Goal: Task Accomplishment & Management: Contribute content

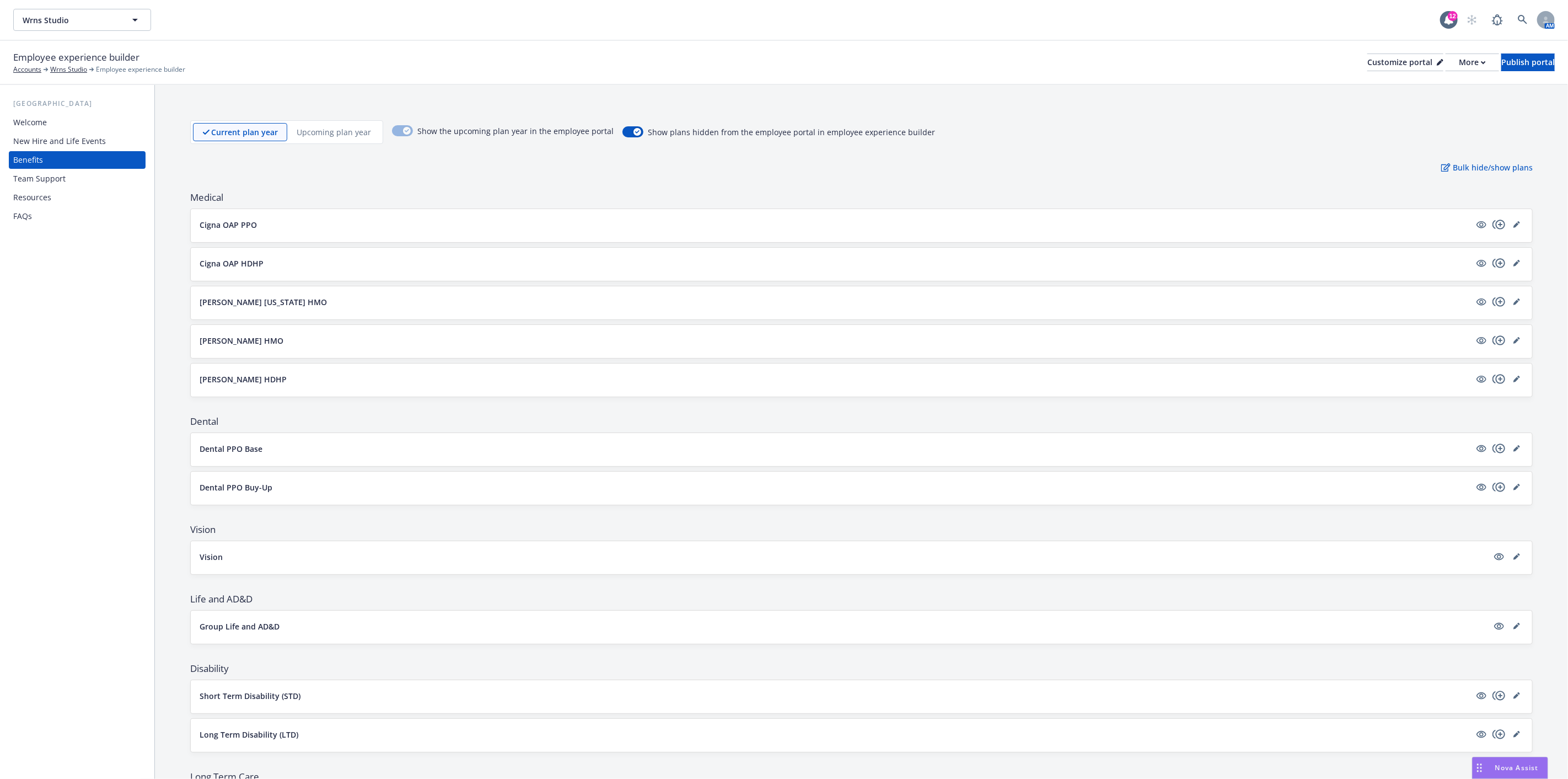
click at [74, 132] on div "New Hire and Life Events" at bounding box center [60, 141] width 93 height 18
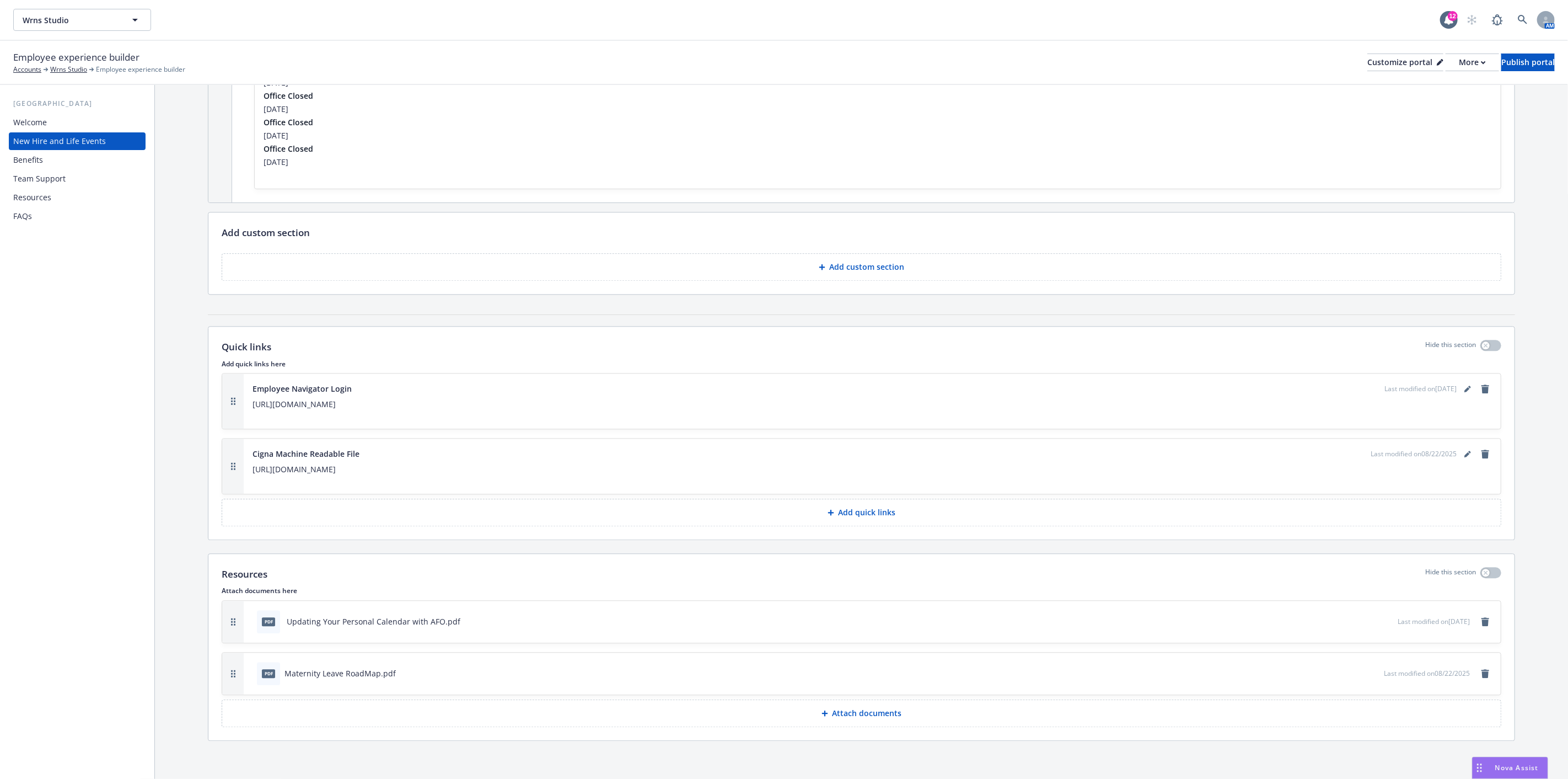
scroll to position [2085, 0]
click at [930, 465] on p "[URL][DOMAIN_NAME]" at bounding box center [872, 468] width 1239 height 13
click at [1464, 451] on icon "editPencil" at bounding box center [1467, 452] width 7 height 7
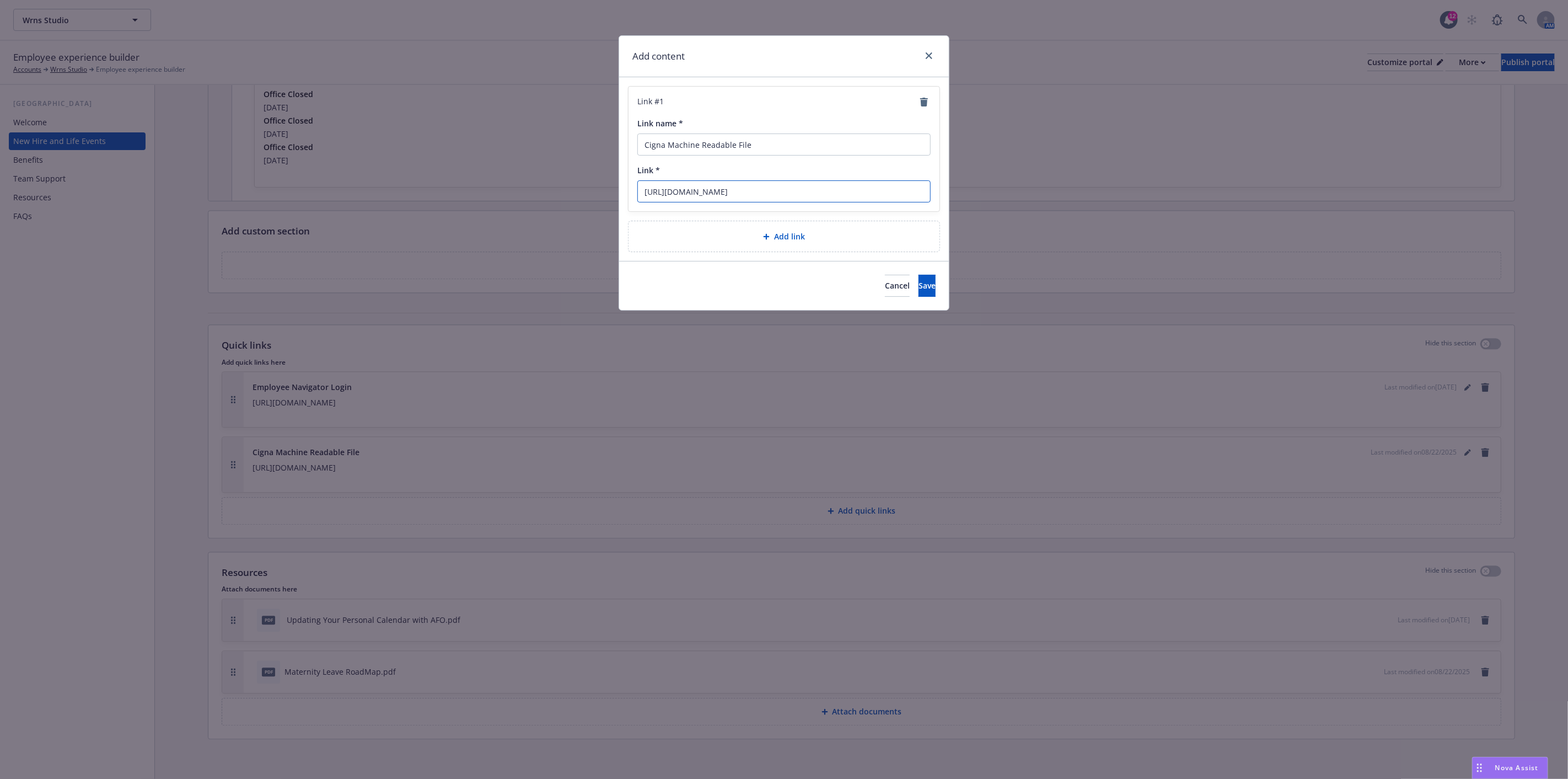
drag, startPoint x: 893, startPoint y: 194, endPoint x: 614, endPoint y: 196, distance: 279.0
click at [614, 196] on div "Add content Link # 1 Link name * Cigna Machine Readable File Link * [URL][DOMAI…" at bounding box center [784, 390] width 1568 height 779
click at [930, 57] on icon "close" at bounding box center [929, 56] width 7 height 7
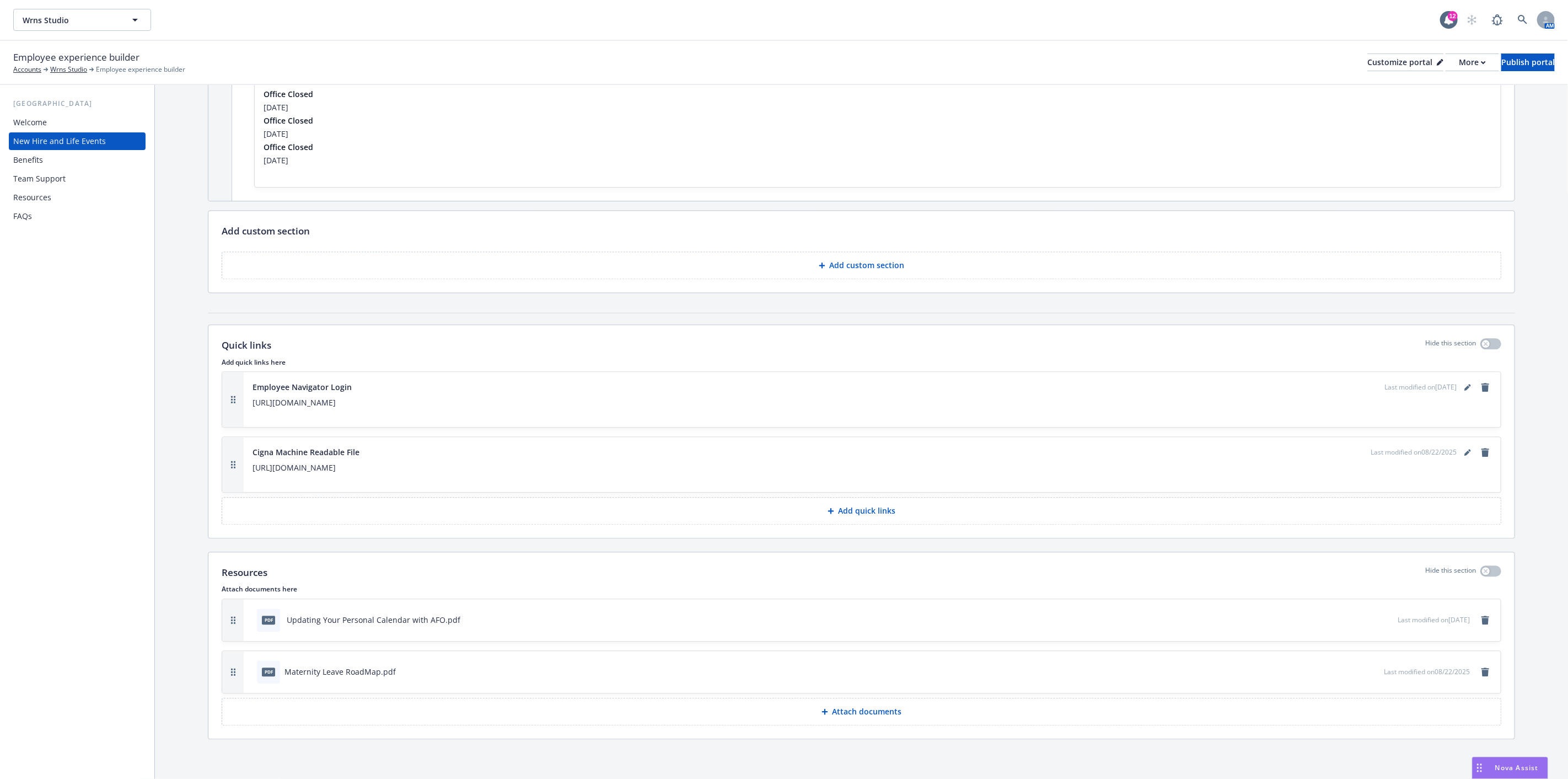
click at [53, 198] on div "Resources" at bounding box center [77, 197] width 128 height 18
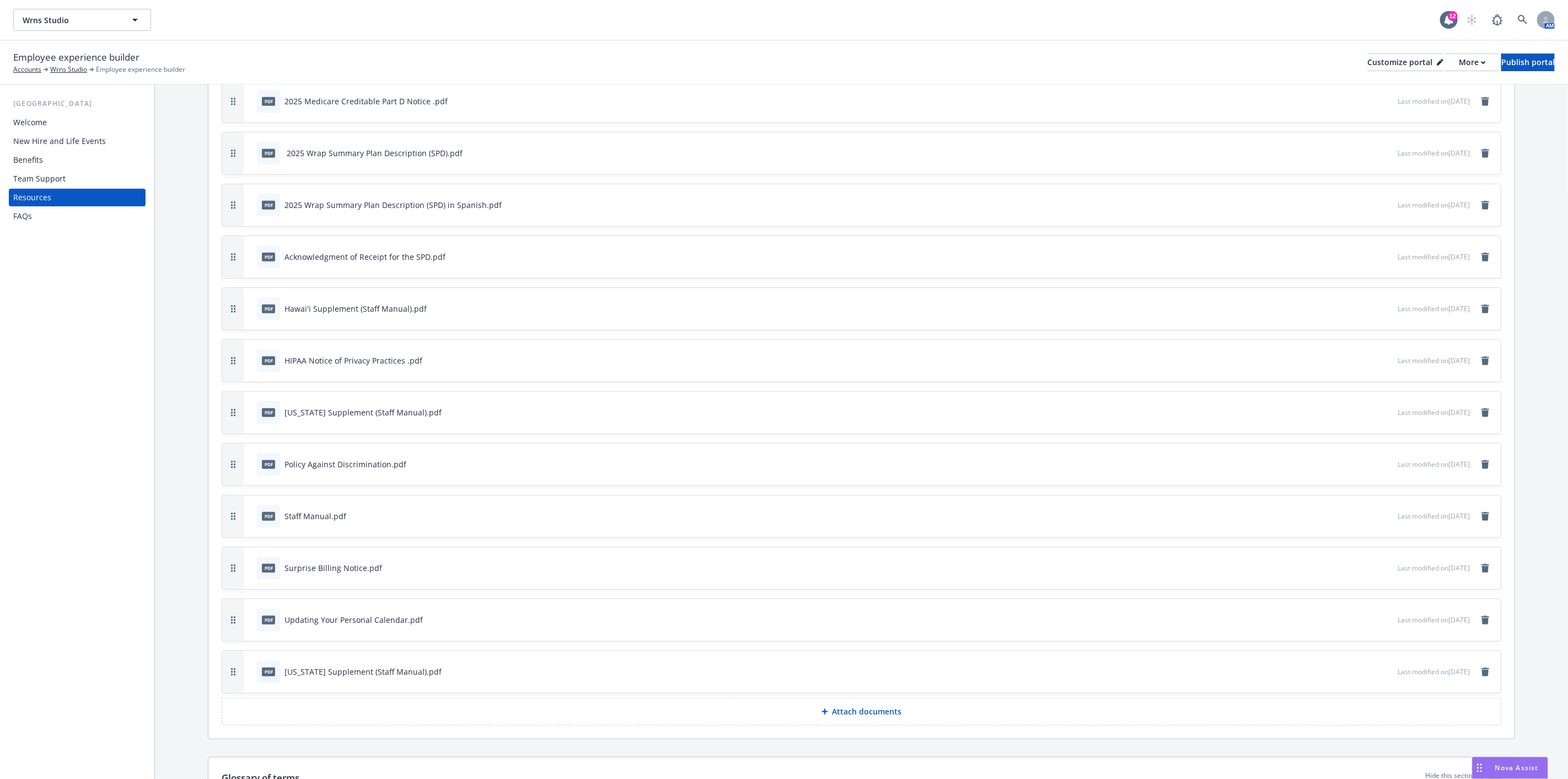
scroll to position [686, 0]
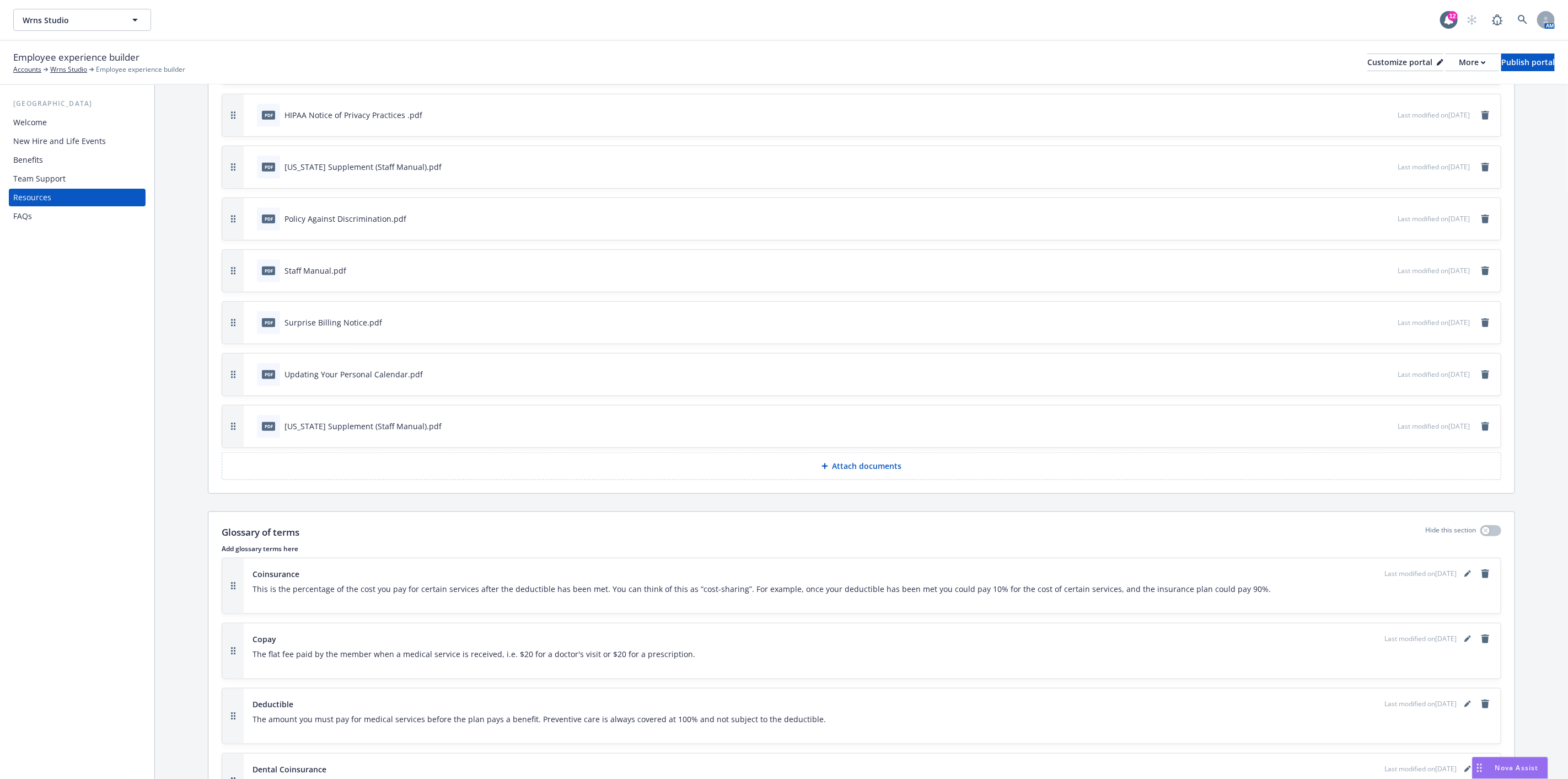
click at [846, 463] on p "Attach documents" at bounding box center [868, 466] width 70 height 11
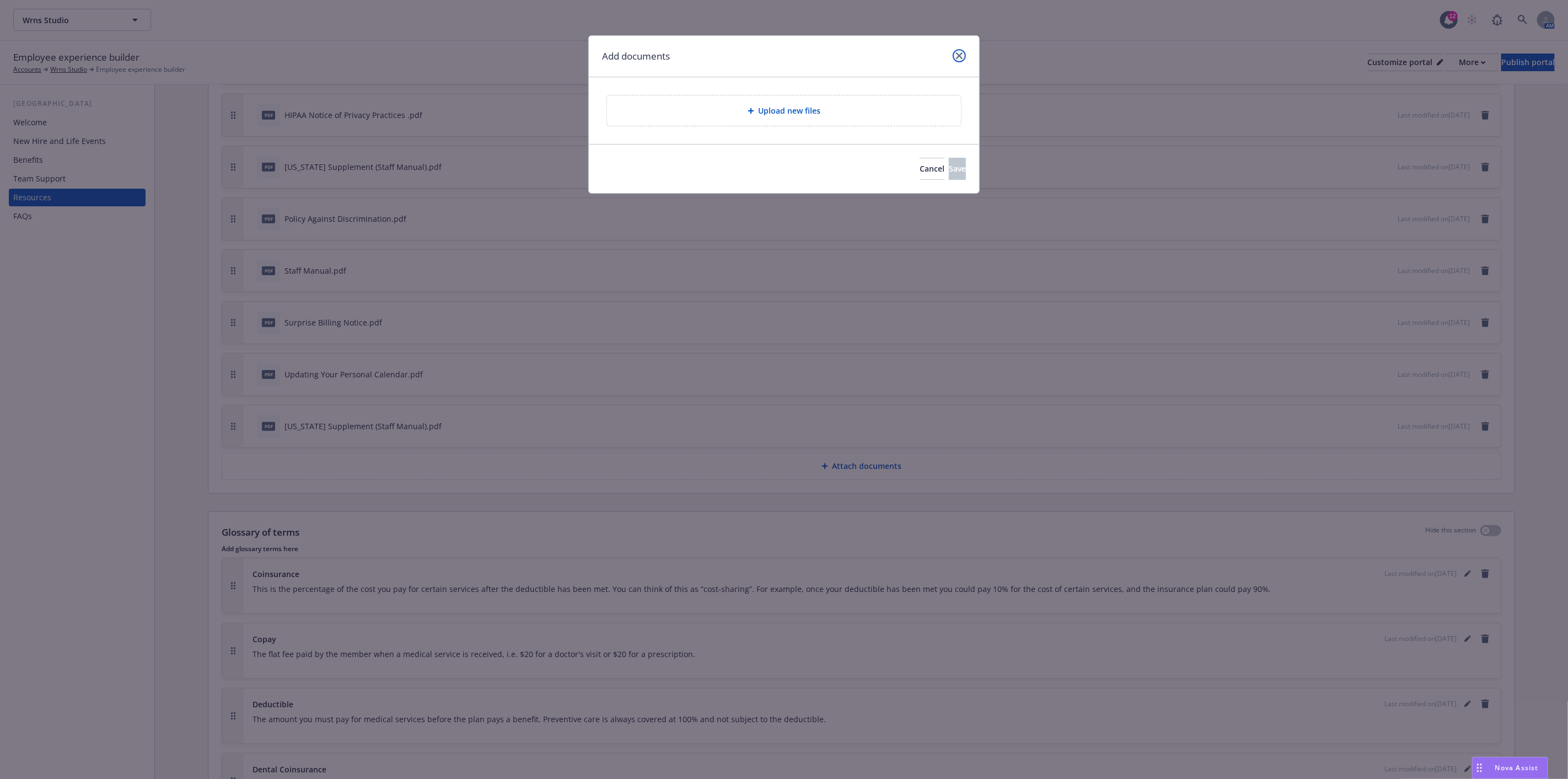
click at [963, 56] on link "close" at bounding box center [960, 56] width 13 height 13
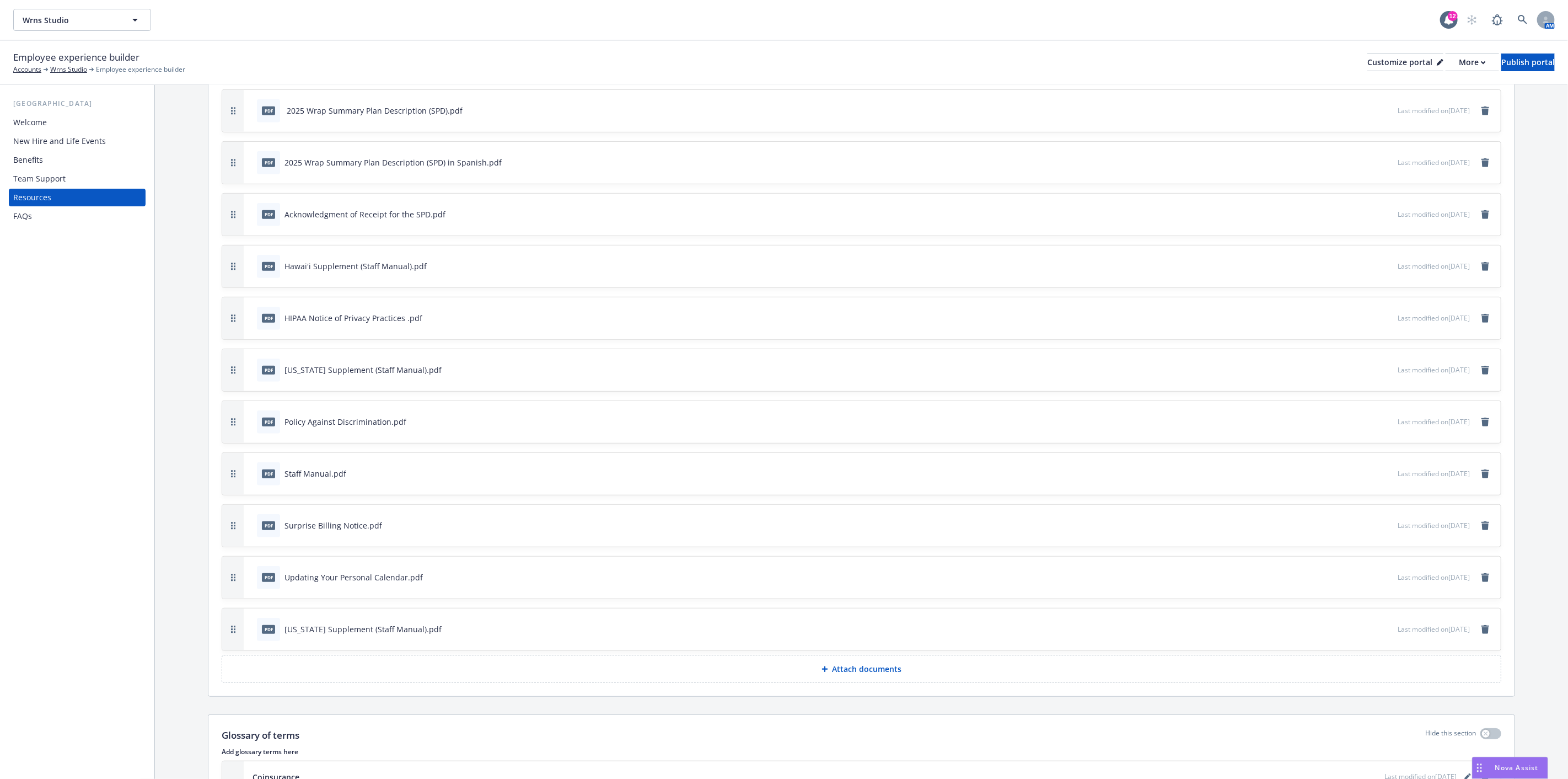
scroll to position [440, 0]
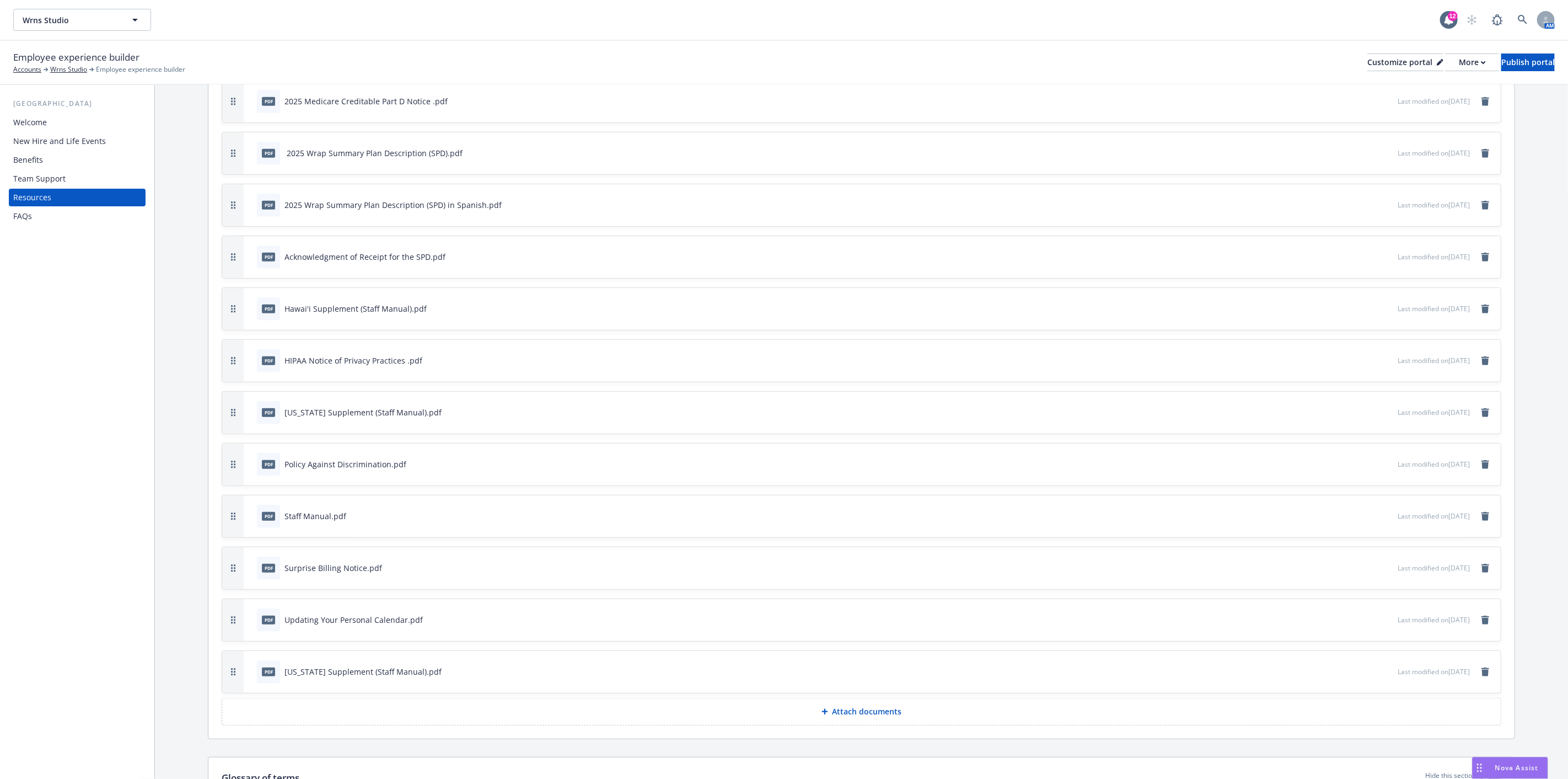
click at [45, 140] on div "New Hire and Life Events" at bounding box center [60, 141] width 93 height 18
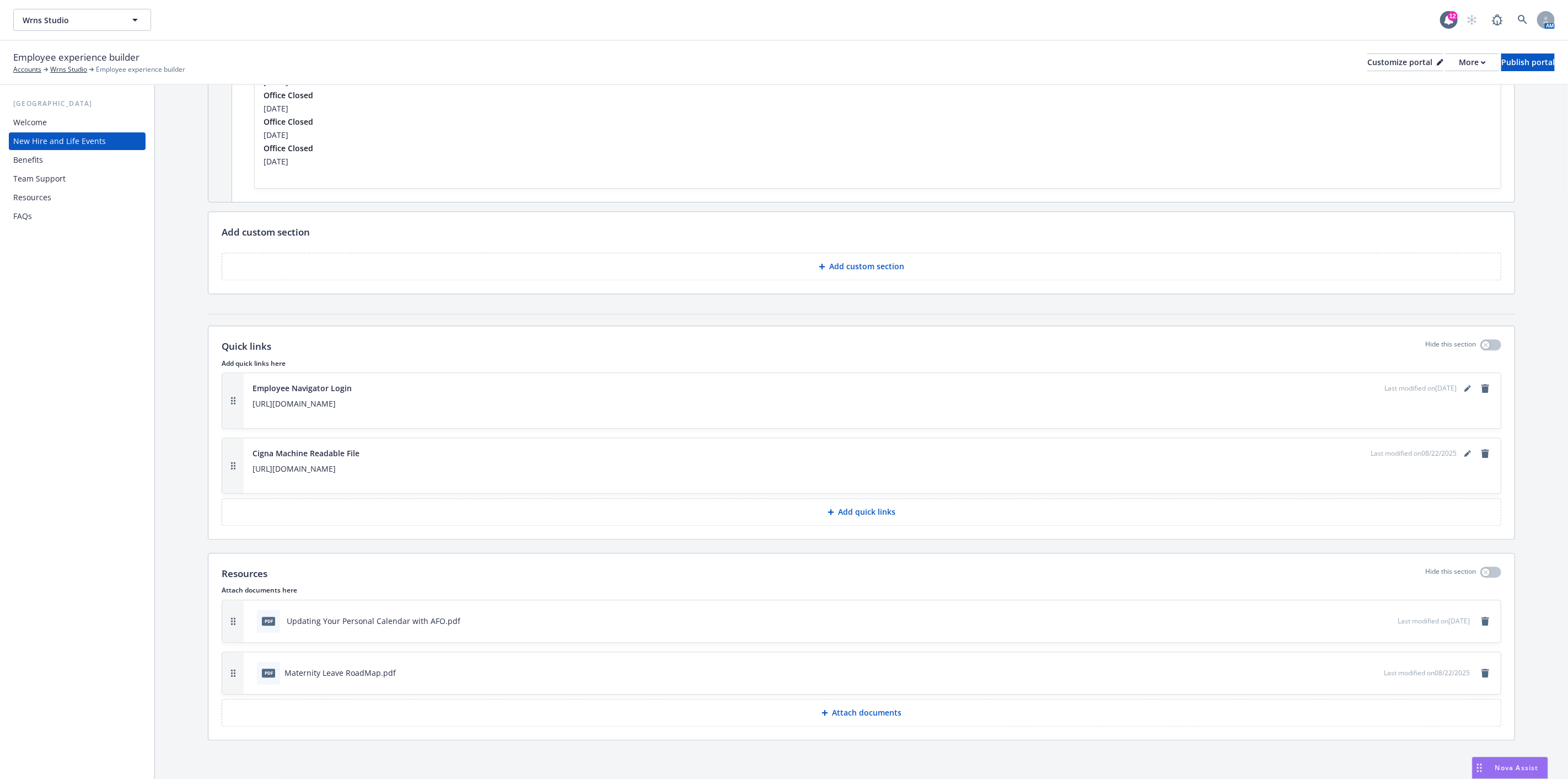
scroll to position [2085, 0]
click at [469, 466] on p "[URL][DOMAIN_NAME]" at bounding box center [872, 468] width 1239 height 13
click at [877, 265] on p "Add custom section" at bounding box center [867, 266] width 75 height 11
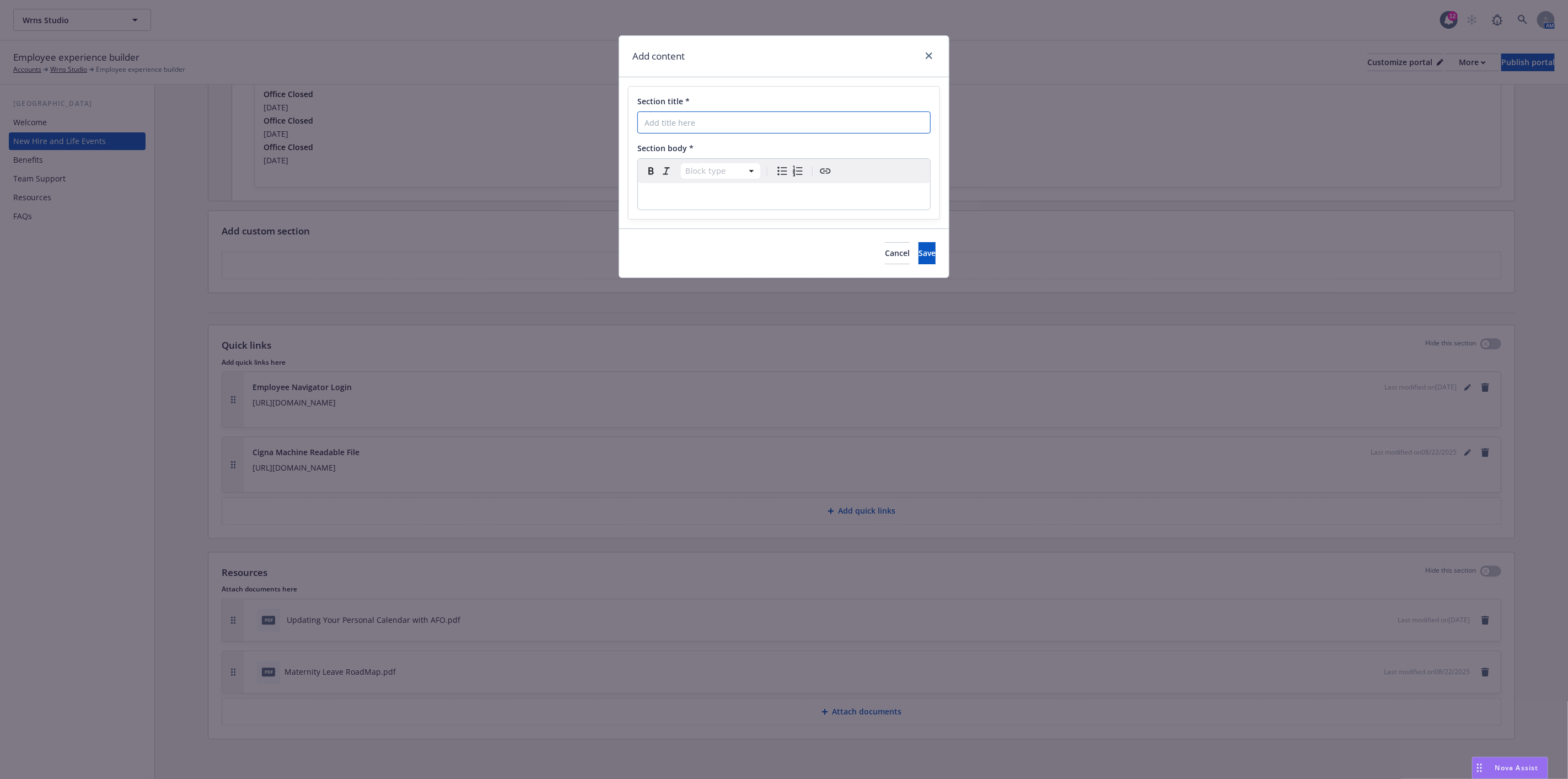
click at [715, 123] on input "Section title *" at bounding box center [784, 123] width 293 height 22
click at [885, 253] on span "Cancel" at bounding box center [897, 253] width 25 height 10
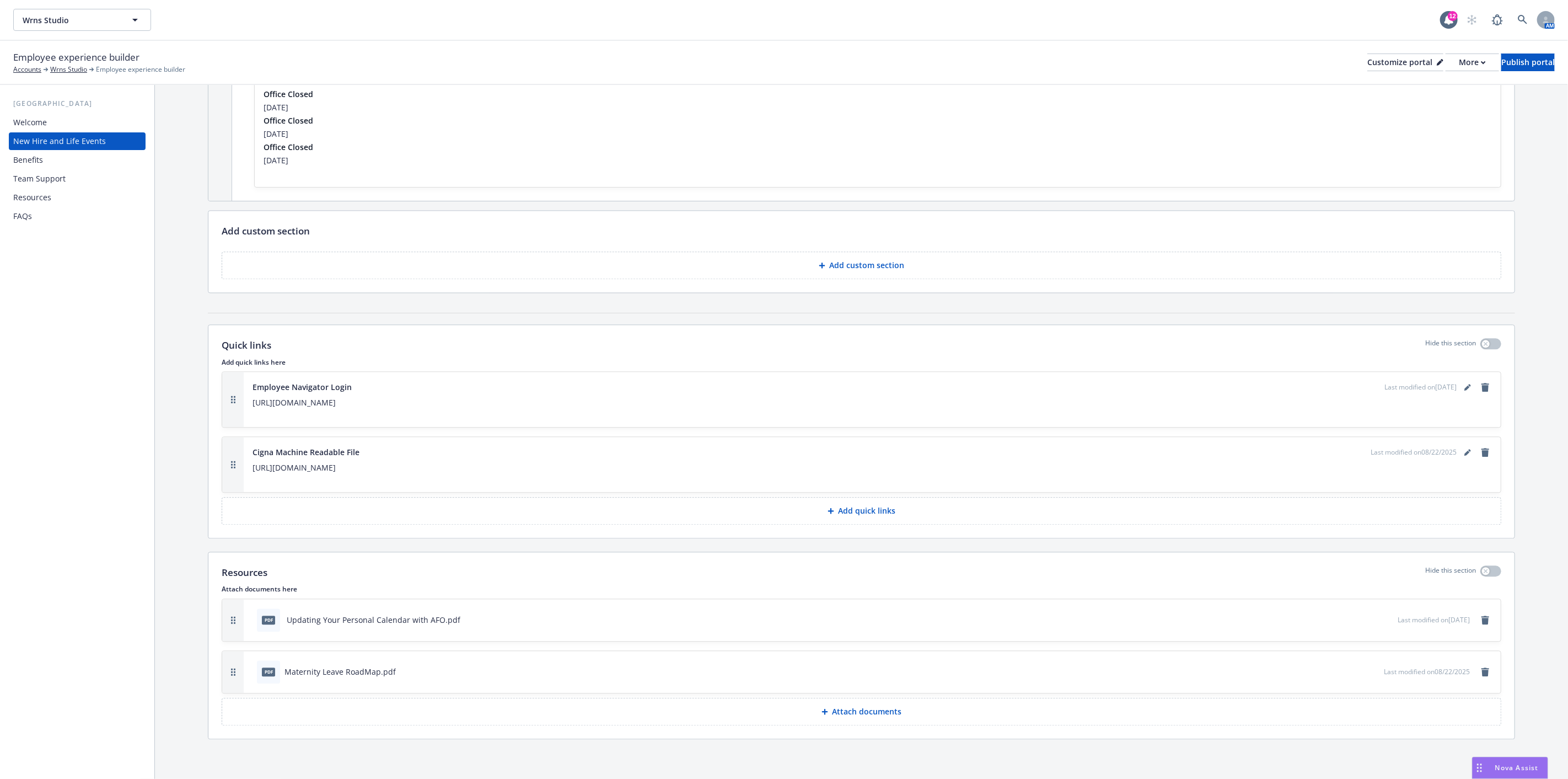
click at [26, 196] on div "Resources" at bounding box center [32, 197] width 38 height 18
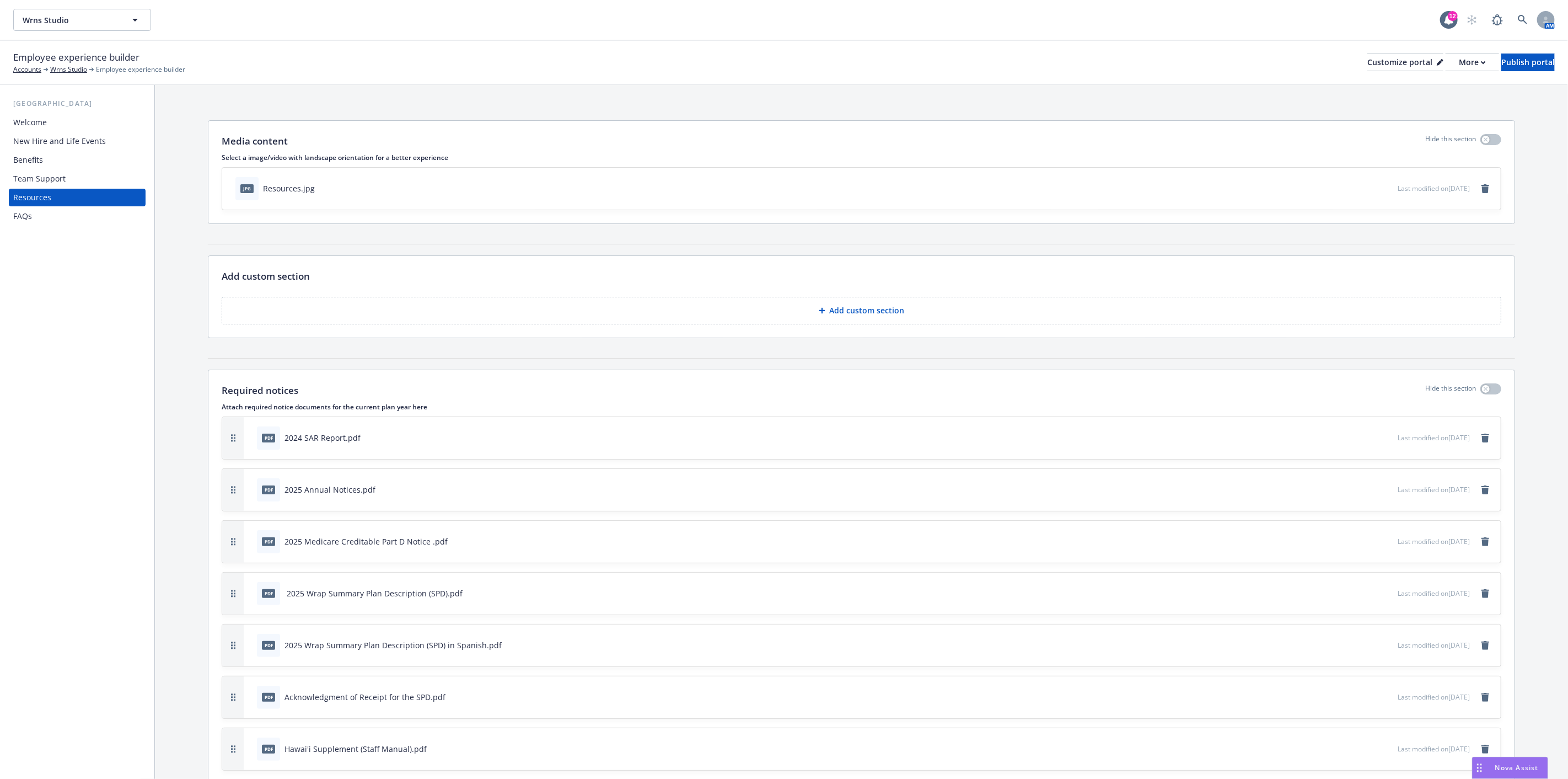
click at [872, 305] on p "Add custom section" at bounding box center [867, 311] width 75 height 11
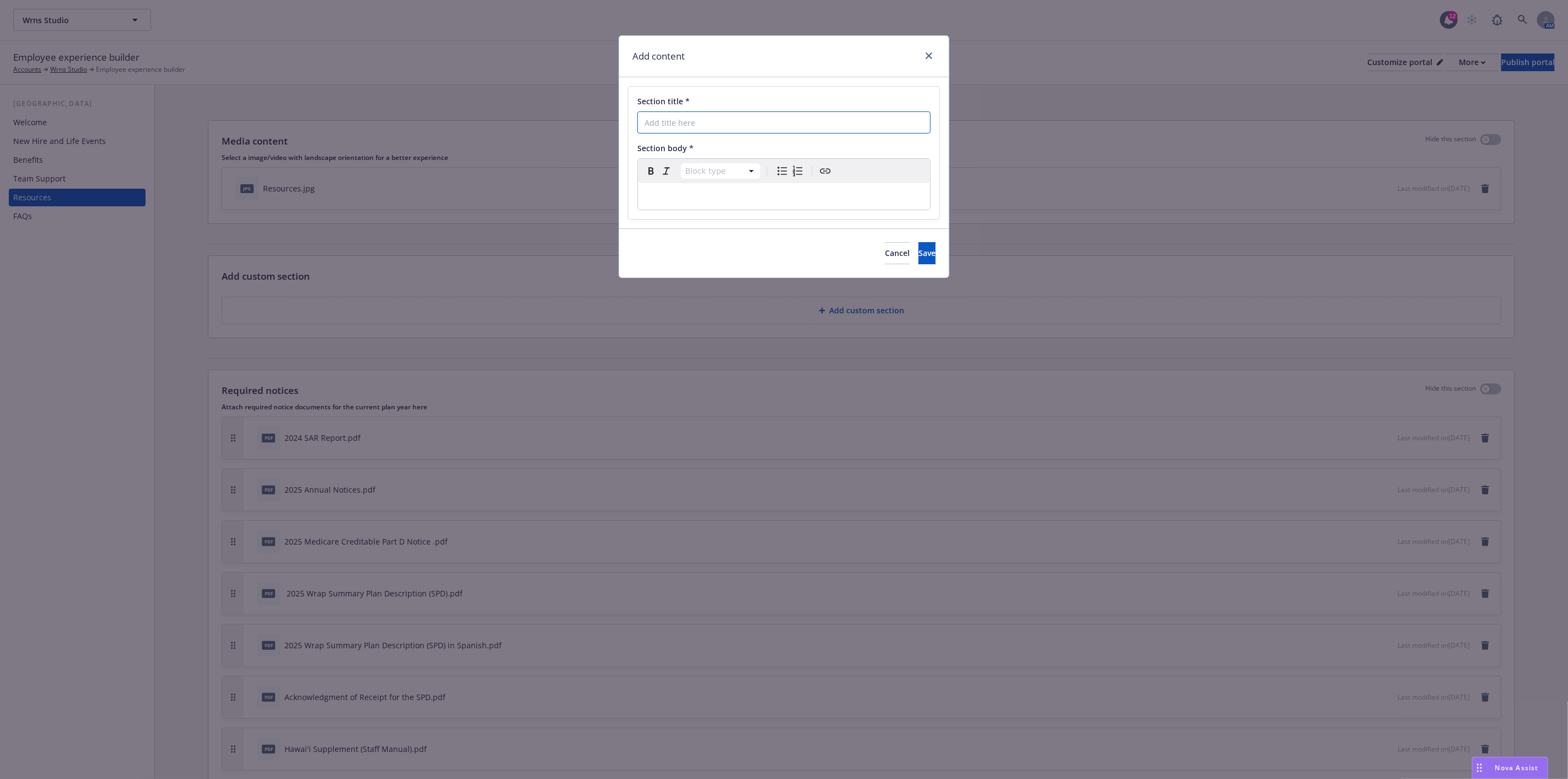
click at [757, 125] on input "Section title *" at bounding box center [784, 123] width 293 height 22
type input "Important Links"
select select "paragraph"
click at [694, 195] on p "editable markdown" at bounding box center [783, 197] width 279 height 13
click at [682, 216] on icon "button" at bounding box center [685, 219] width 7 height 7
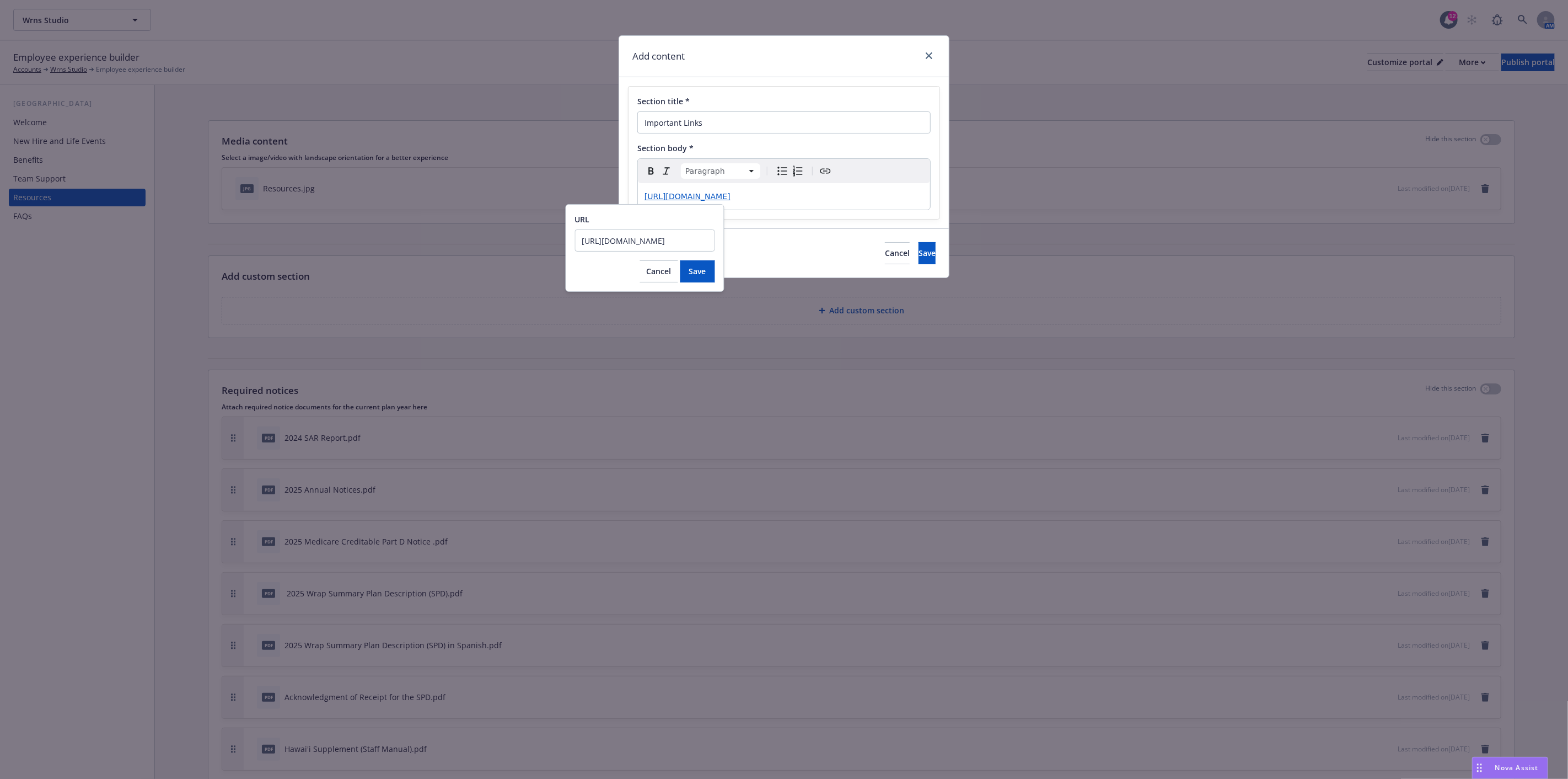
scroll to position [0, 106]
click at [903, 199] on p "[URL][DOMAIN_NAME]" at bounding box center [783, 197] width 279 height 13
click at [918, 252] on span "Save" at bounding box center [927, 253] width 17 height 10
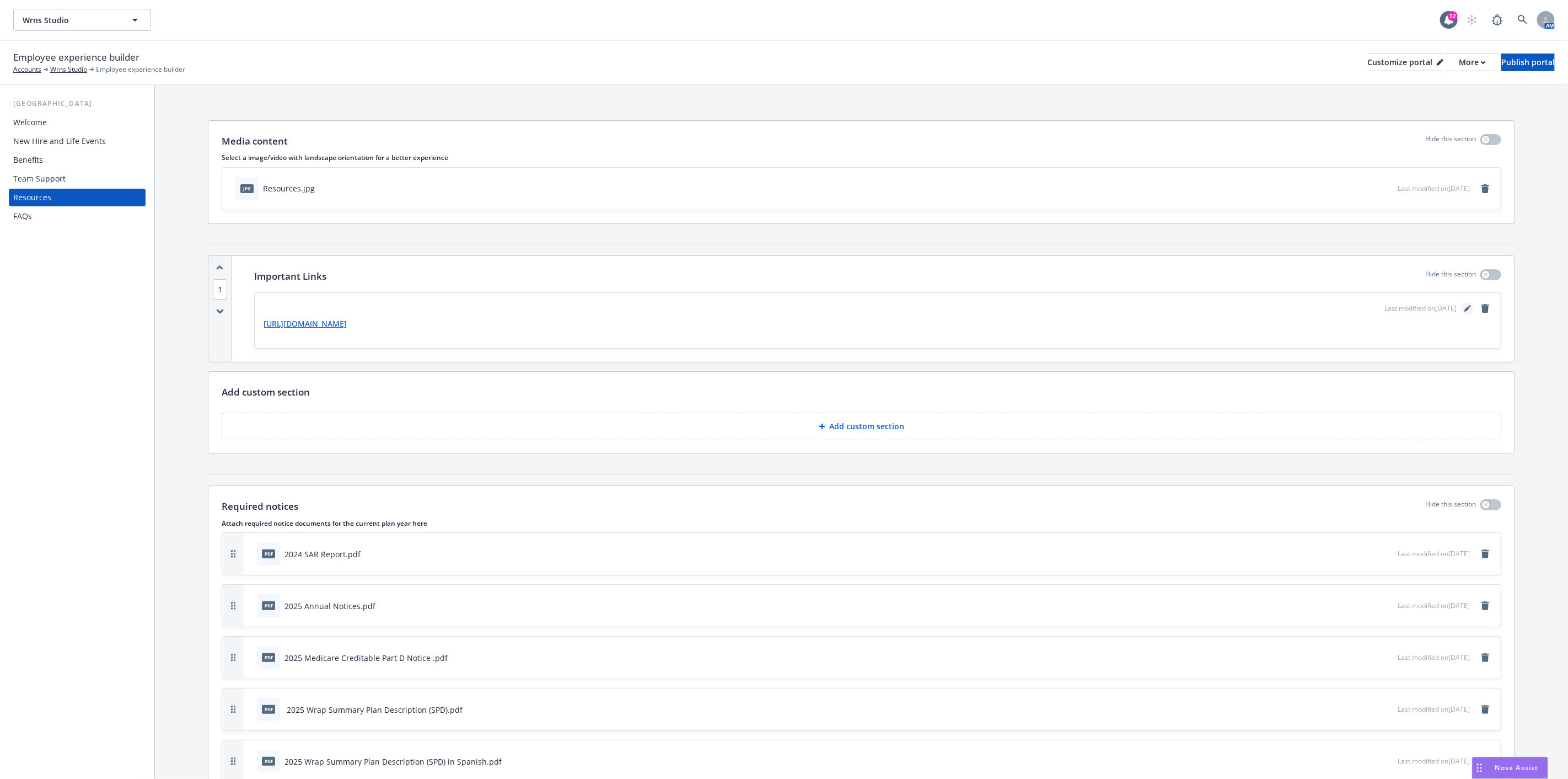
drag, startPoint x: 426, startPoint y: 320, endPoint x: 1462, endPoint y: 304, distance: 1036.1
click at [1462, 304] on link "editPencil" at bounding box center [1468, 308] width 13 height 13
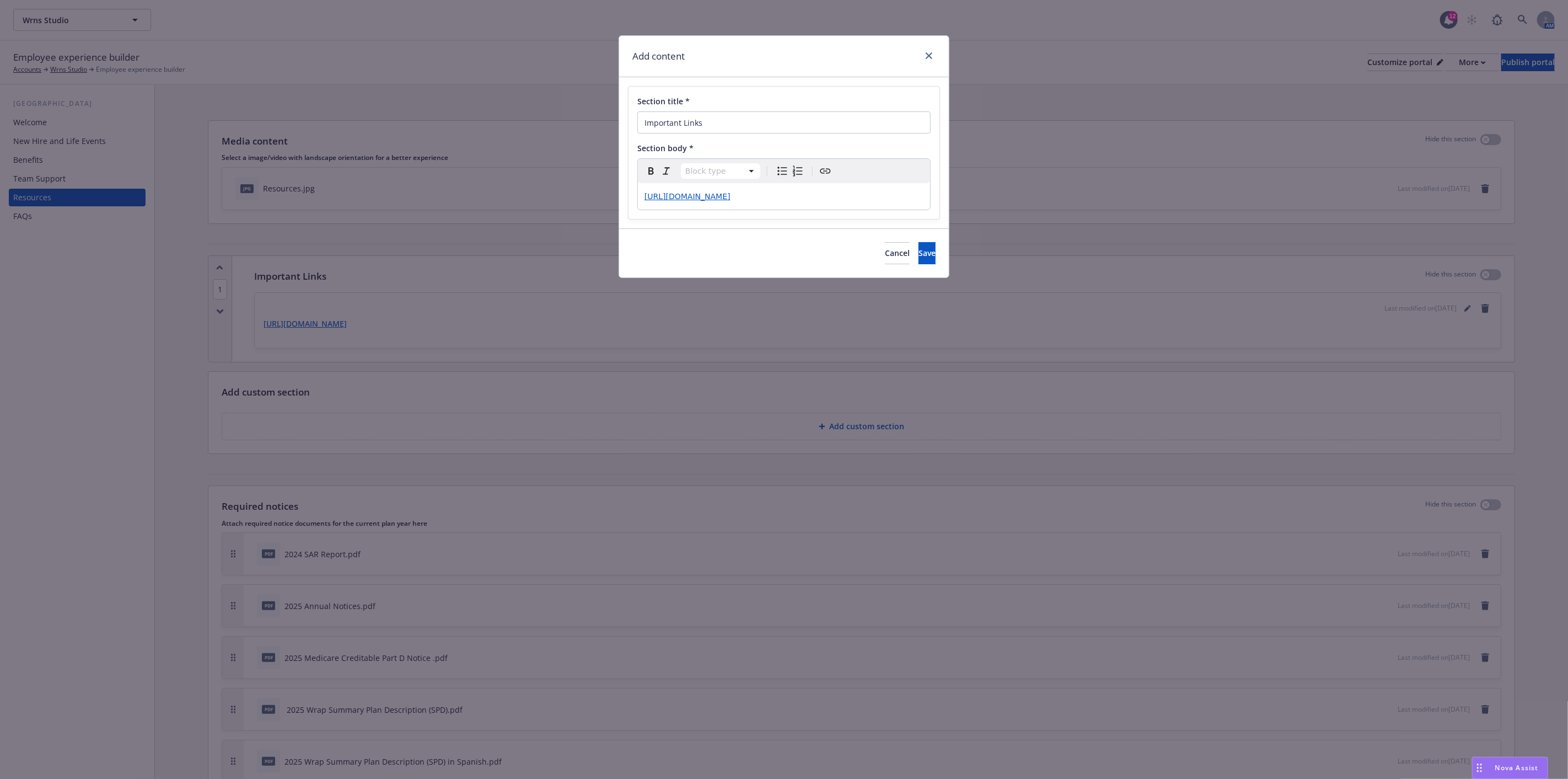
select select "paragraph"
drag, startPoint x: 720, startPoint y: 199, endPoint x: 924, endPoint y: 194, distance: 204.1
click at [924, 194] on div "[URL][DOMAIN_NAME]" at bounding box center [784, 196] width 292 height 26
drag, startPoint x: 885, startPoint y: 197, endPoint x: 632, endPoint y: 198, distance: 253.0
click at [632, 198] on div "Section title * Important Links Section body * Paragraph Paragraph Heading 1 He…" at bounding box center [784, 153] width 311 height 132
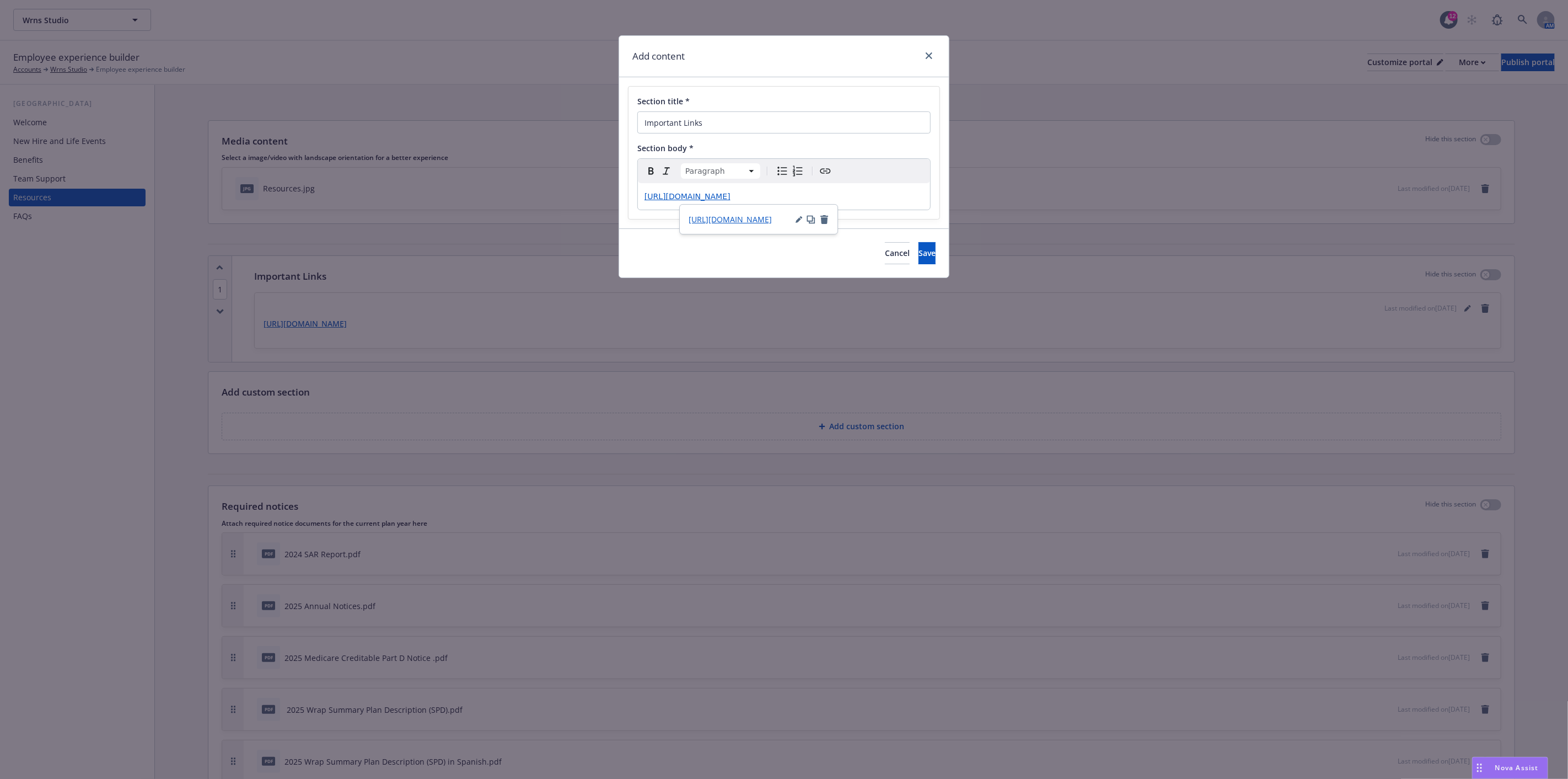
click at [641, 192] on div "[URL][DOMAIN_NAME]" at bounding box center [784, 196] width 292 height 26
click at [680, 119] on input "Important Links" at bounding box center [784, 123] width 293 height 22
type input "Compliance Links"
click at [642, 194] on div "[URL][DOMAIN_NAME]" at bounding box center [784, 196] width 292 height 26
click at [879, 196] on p "[URL][DOMAIN_NAME]" at bounding box center [783, 197] width 279 height 13
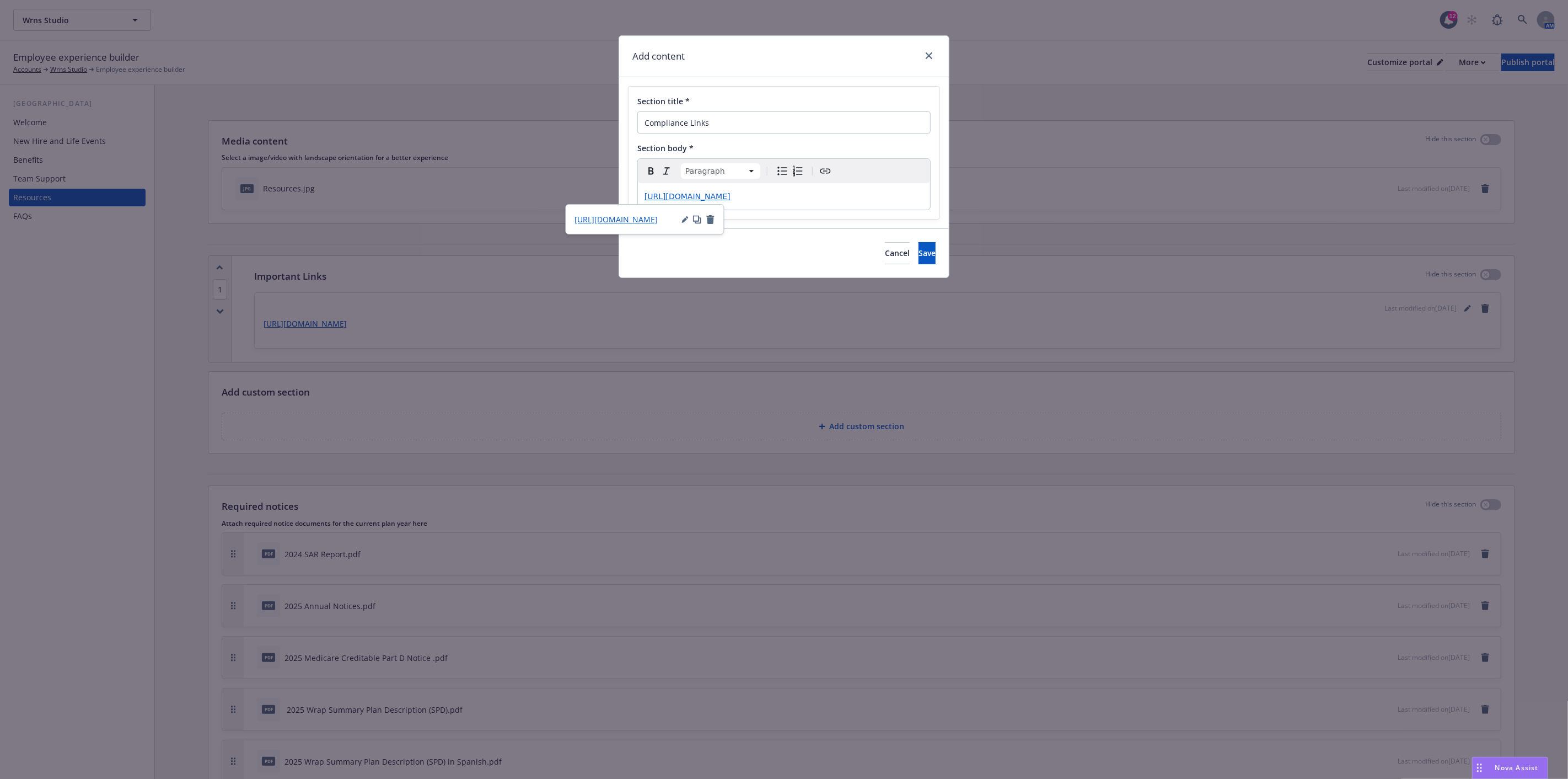
click at [895, 197] on p "[URL][DOMAIN_NAME]" at bounding box center [783, 197] width 279 height 13
drag, startPoint x: 880, startPoint y: 195, endPoint x: 588, endPoint y: 184, distance: 292.2
click at [588, 184] on div "Add content Section title * Compliance Links Section body * Paragraph Paragraph…" at bounding box center [784, 390] width 1568 height 779
click at [671, 199] on p "Cigna" at bounding box center [783, 197] width 279 height 13
click at [818, 199] on p "Cigna Transparency (Machine Readable Files):" at bounding box center [783, 197] width 279 height 13
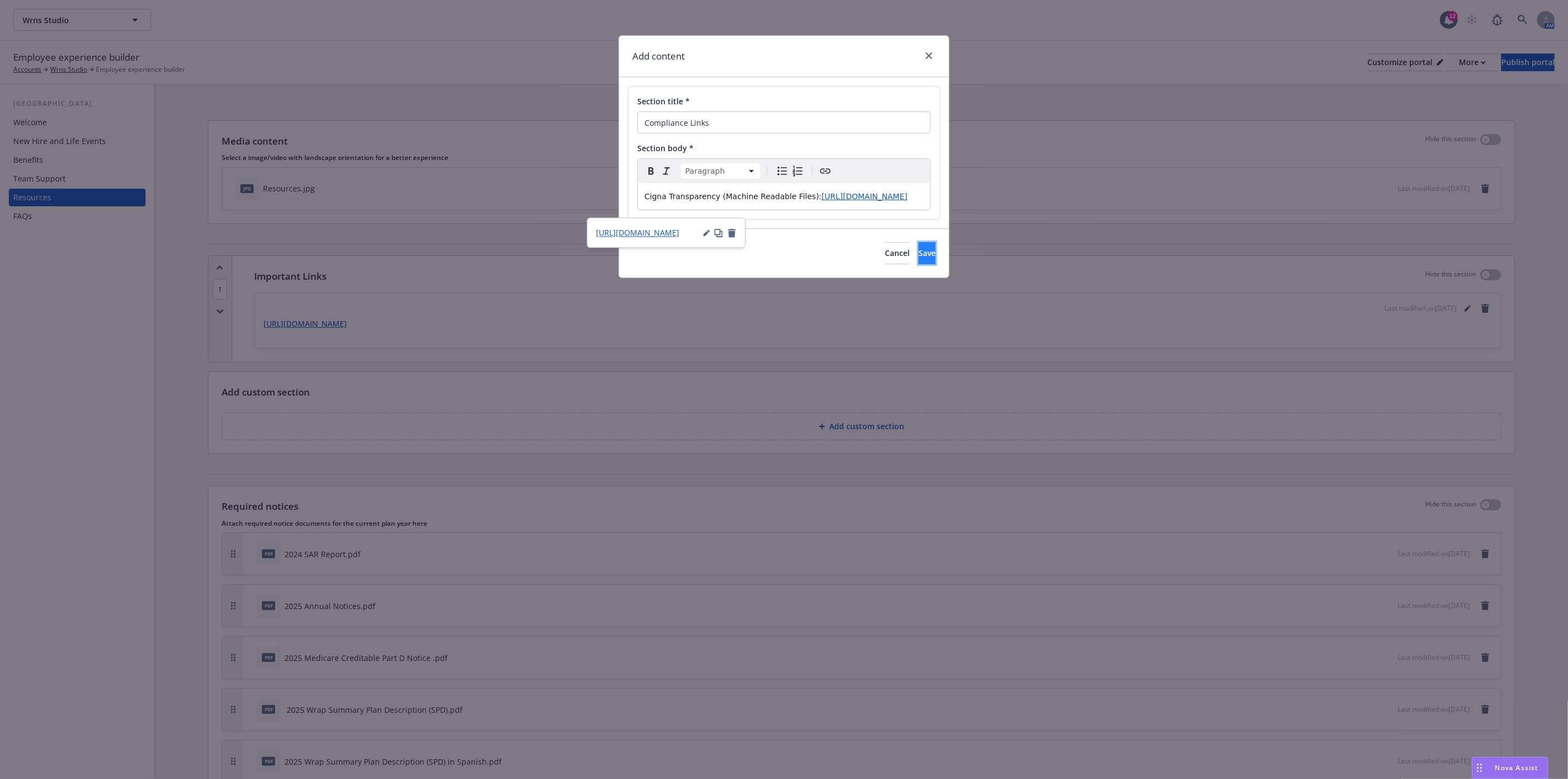
click at [918, 256] on button "Save" at bounding box center [927, 253] width 17 height 22
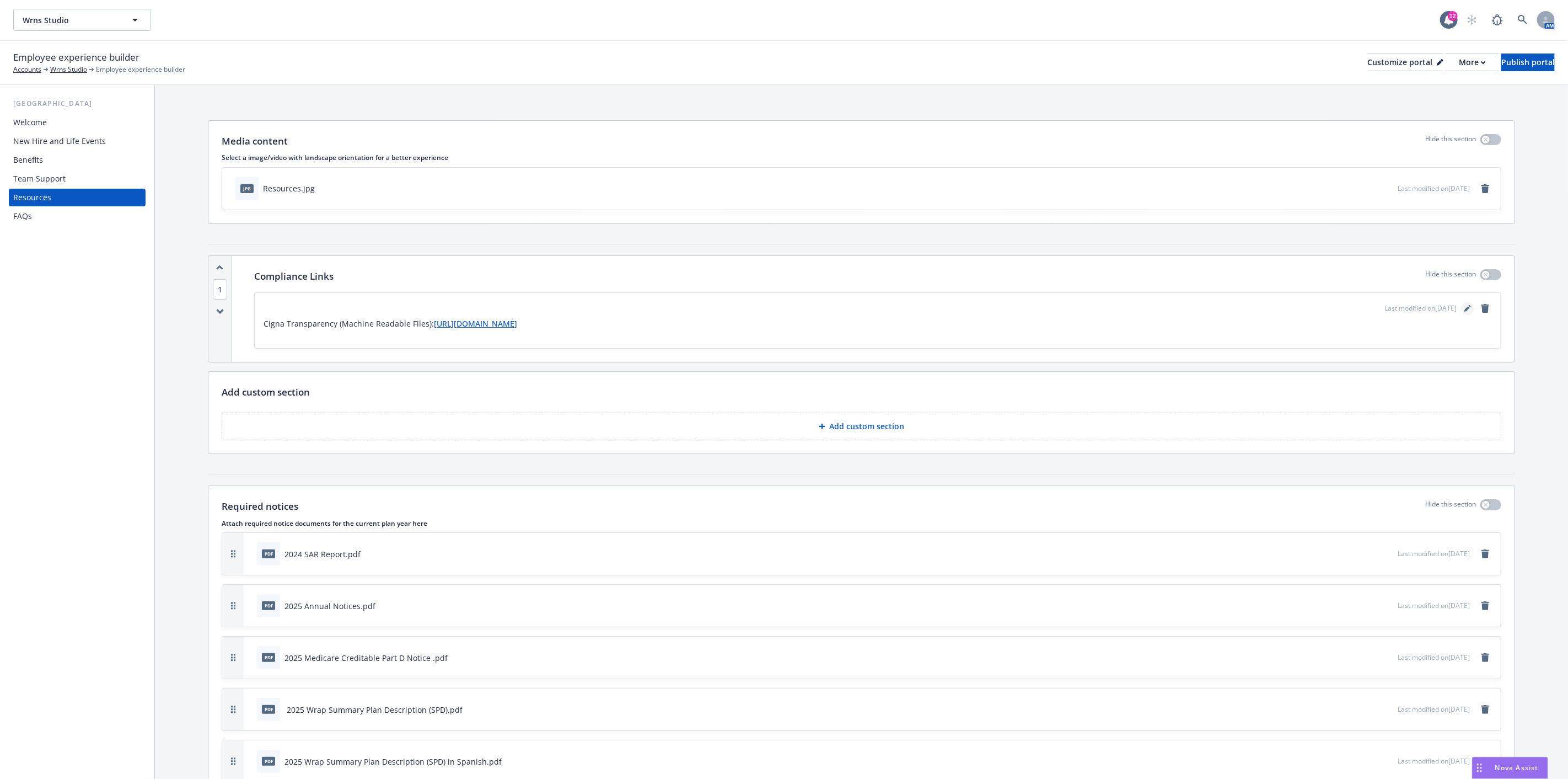
click at [1464, 306] on icon "editPencil" at bounding box center [1467, 308] width 7 height 7
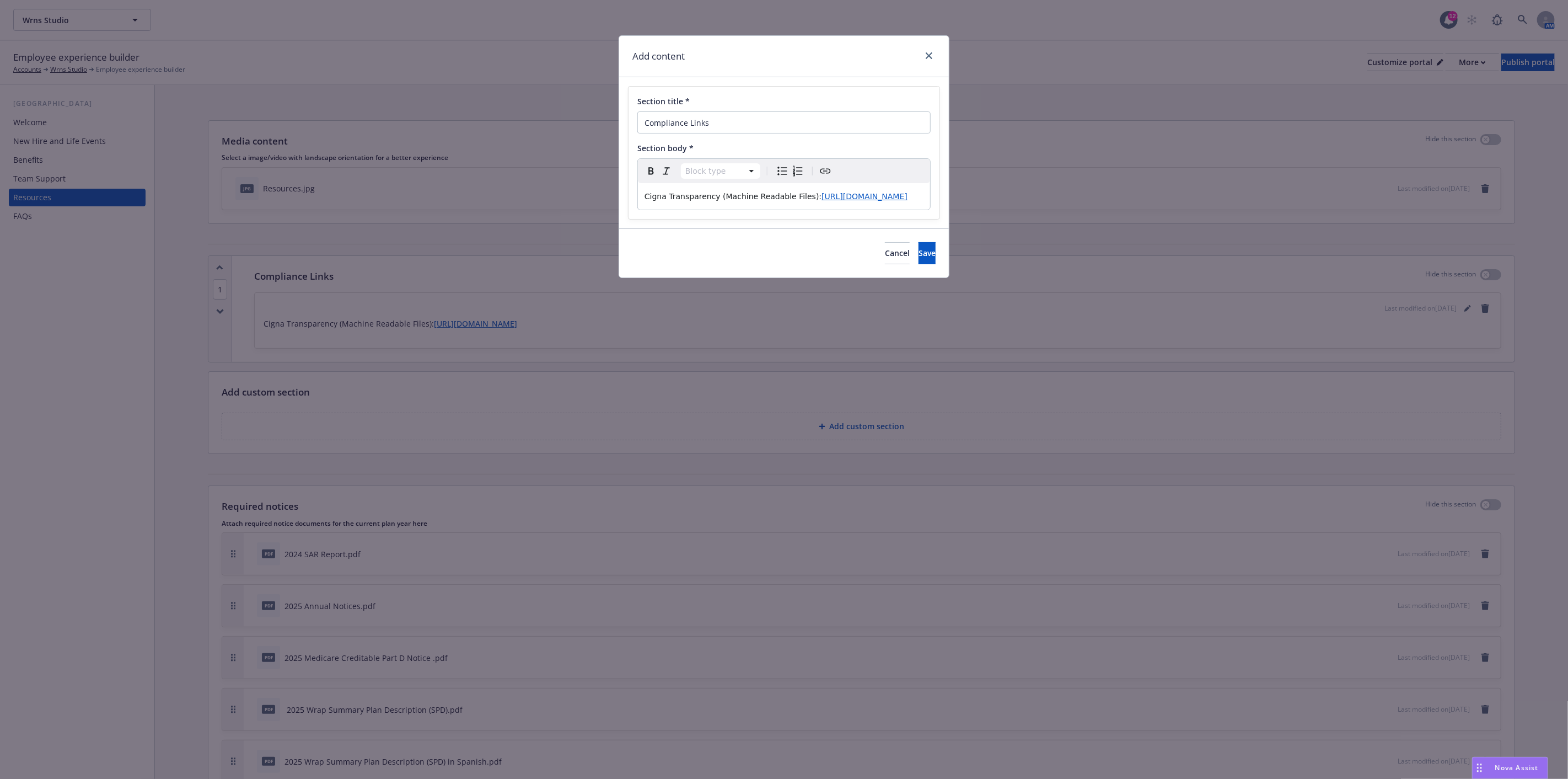
select select "paragraph"
click at [901, 203] on p "Cigna Transparency (Machine Readable Files): [URL][DOMAIN_NAME]" at bounding box center [783, 197] width 279 height 13
click at [656, 225] on p "editable markdown" at bounding box center [783, 219] width 279 height 13
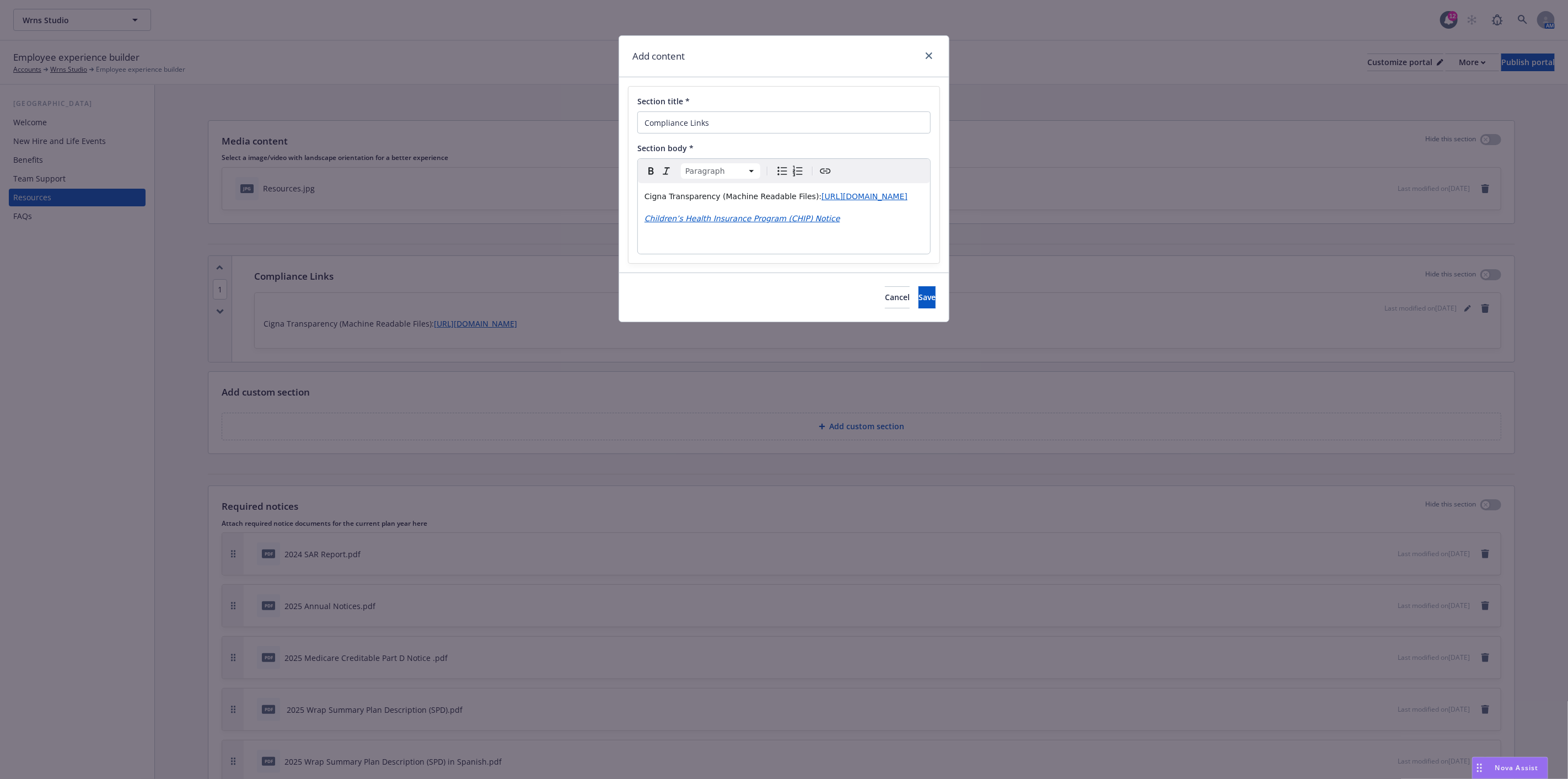
click at [660, 247] on p "editable markdown" at bounding box center [783, 241] width 279 height 13
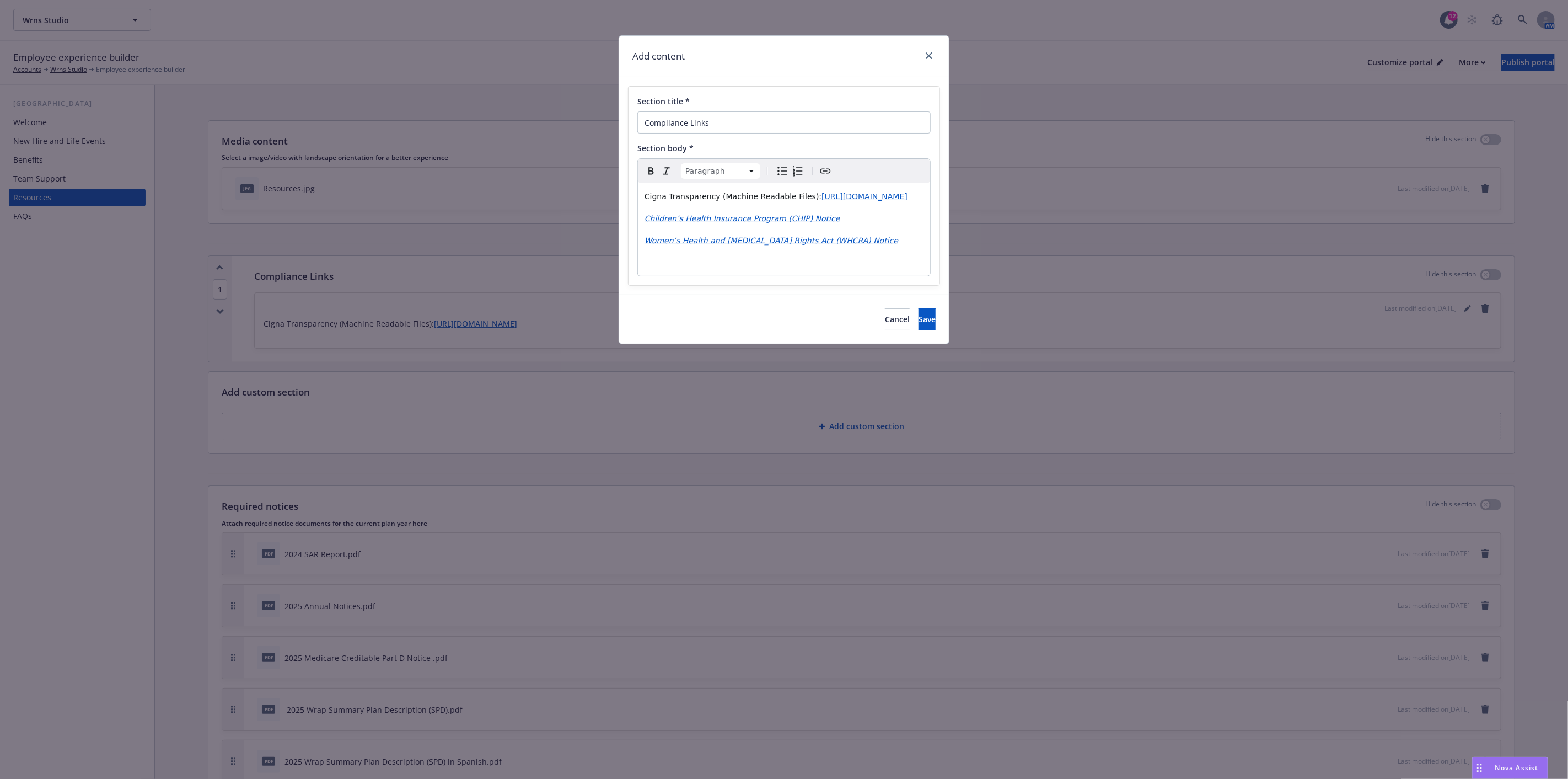
click at [671, 269] on p "editable markdown" at bounding box center [783, 263] width 279 height 13
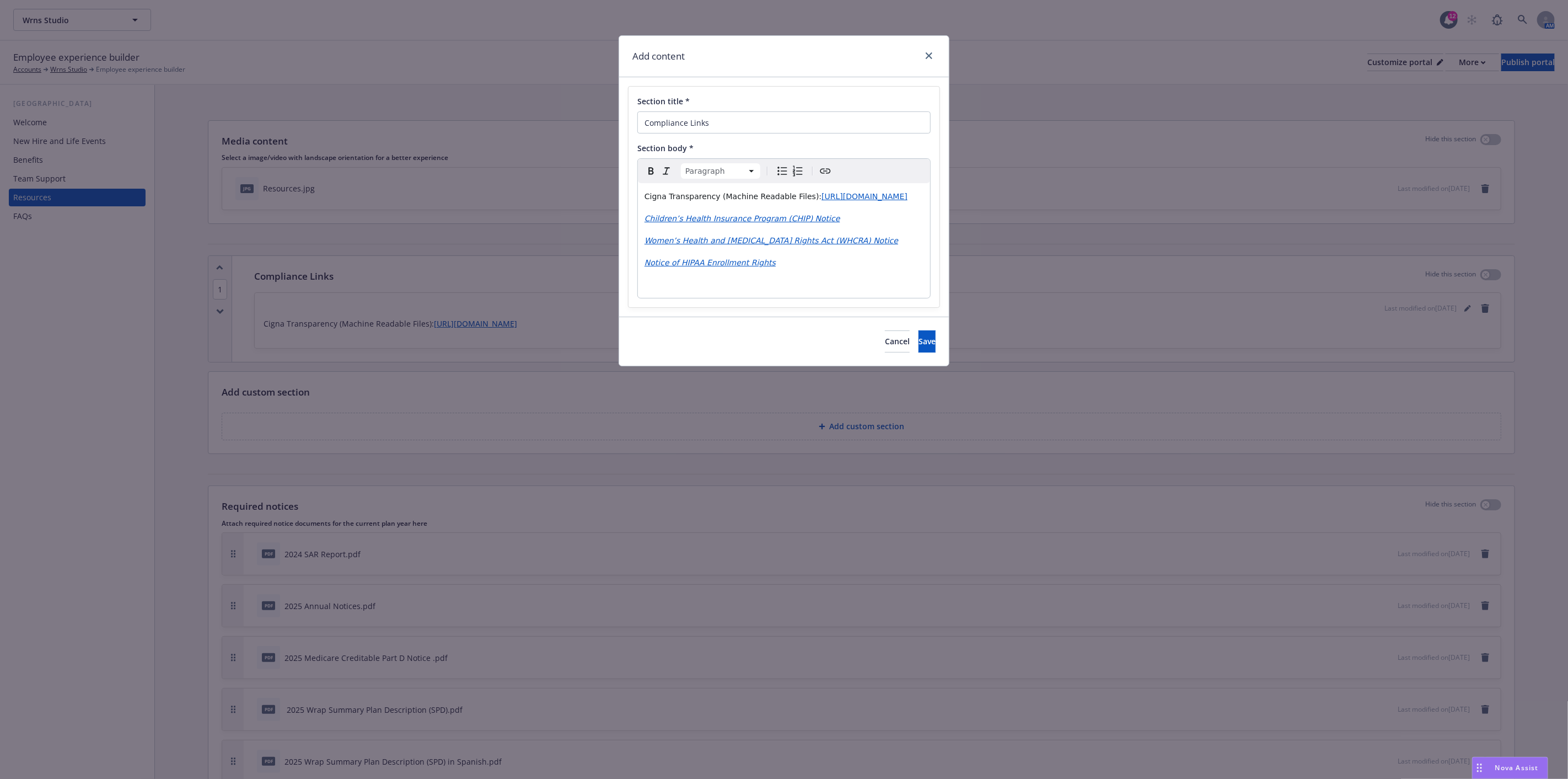
click at [658, 291] on p "editable markdown" at bounding box center [783, 284] width 279 height 13
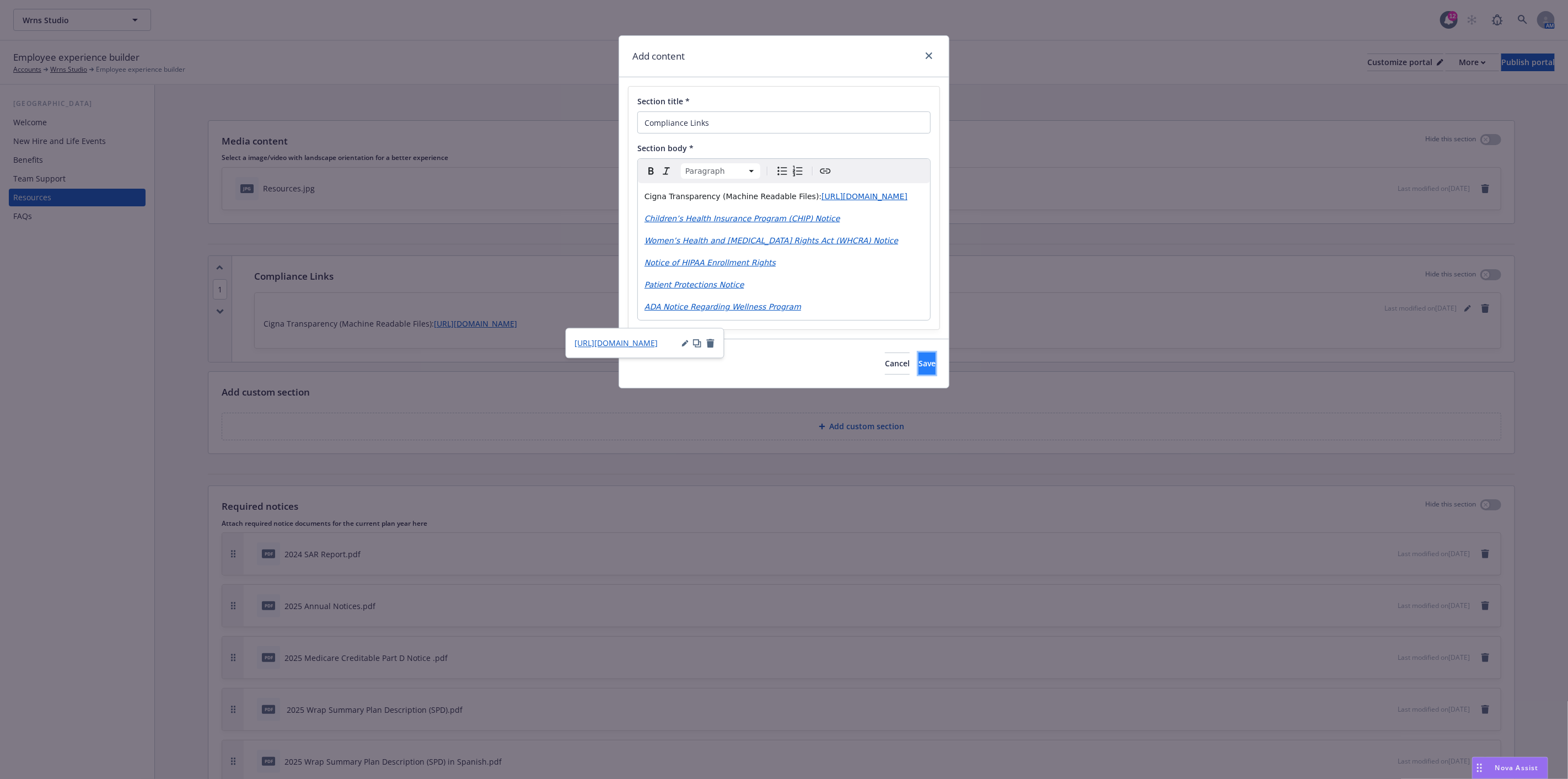
click at [918, 369] on span "Save" at bounding box center [927, 363] width 17 height 10
